Goal: Task Accomplishment & Management: Use online tool/utility

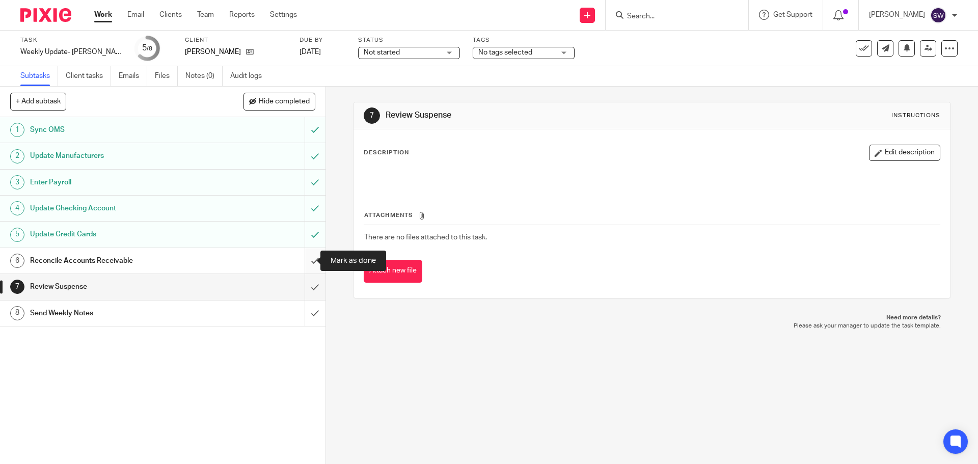
click at [307, 285] on input "submit" at bounding box center [162, 286] width 325 height 25
click at [309, 258] on input "submit" at bounding box center [162, 260] width 325 height 25
click at [309, 286] on input "submit" at bounding box center [162, 286] width 325 height 25
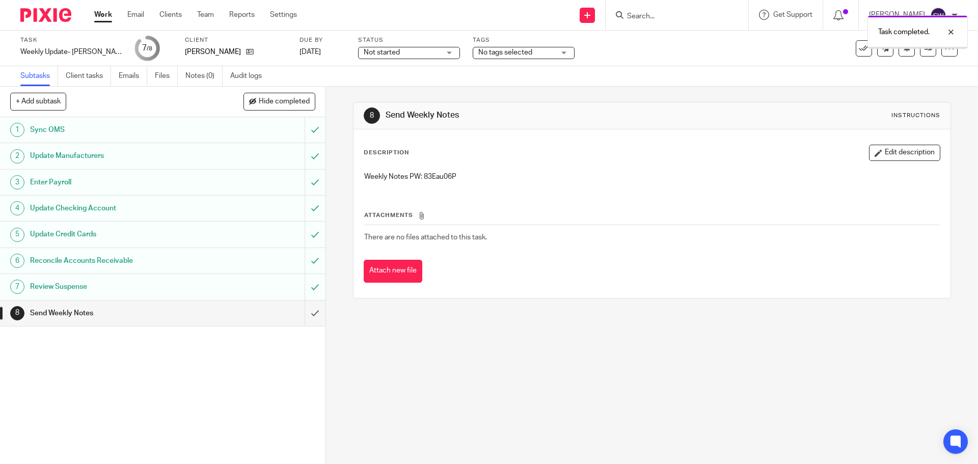
click at [449, 171] on div "Weekly Notes PW: 83Eau06P" at bounding box center [651, 177] width 585 height 23
click at [303, 309] on input "submit" at bounding box center [162, 312] width 325 height 25
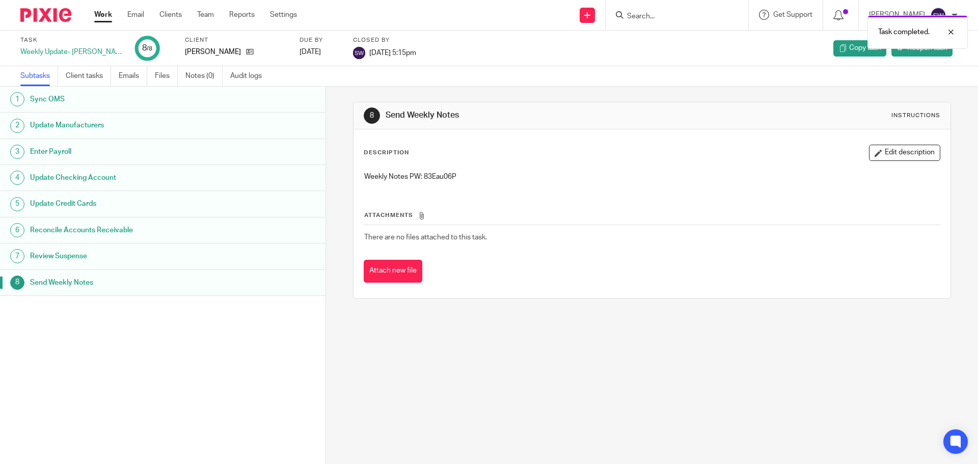
click at [103, 10] on link "Work" at bounding box center [103, 15] width 18 height 10
